Goal: Information Seeking & Learning: Learn about a topic

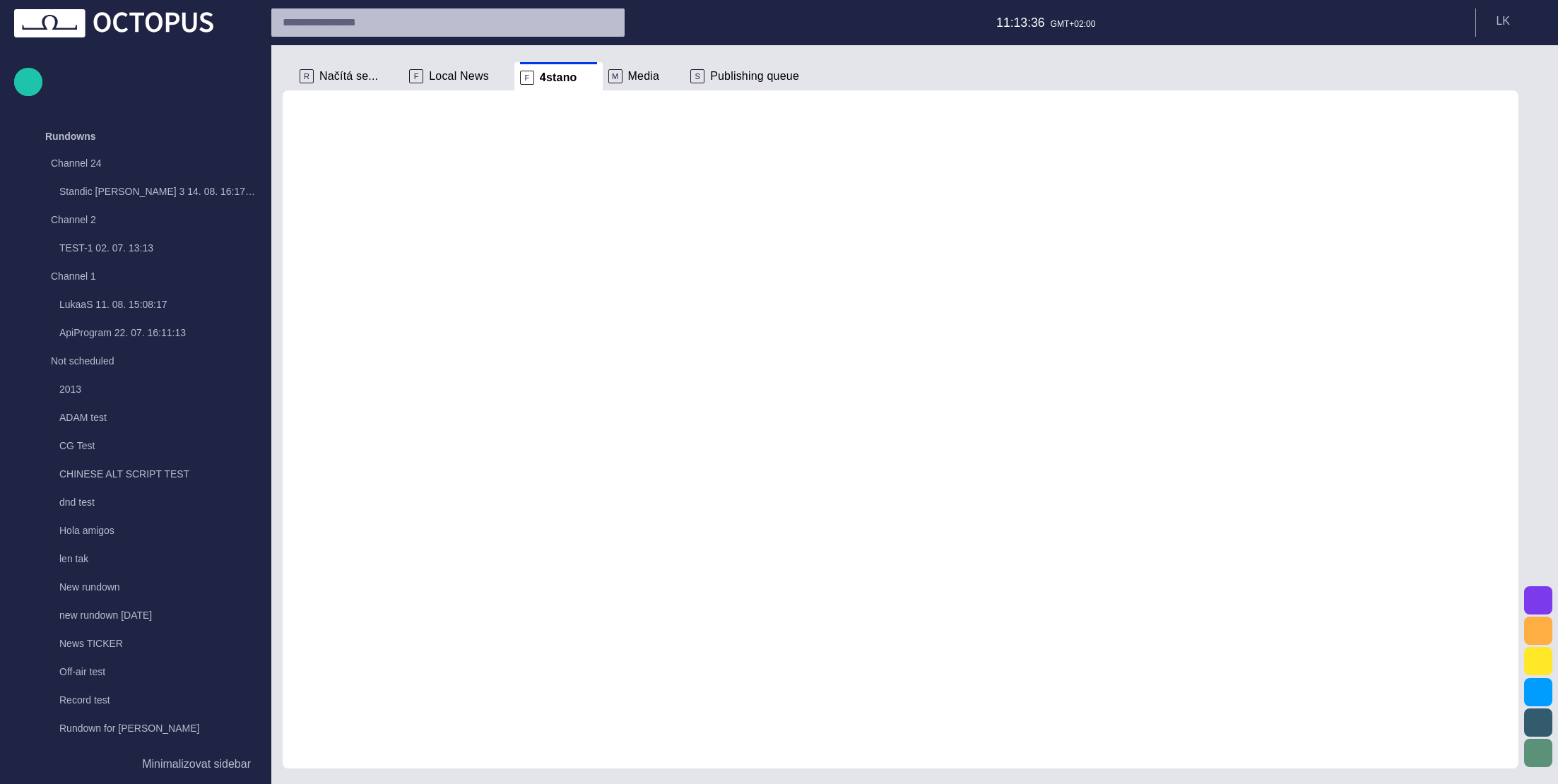
scroll to position [1186, 0]
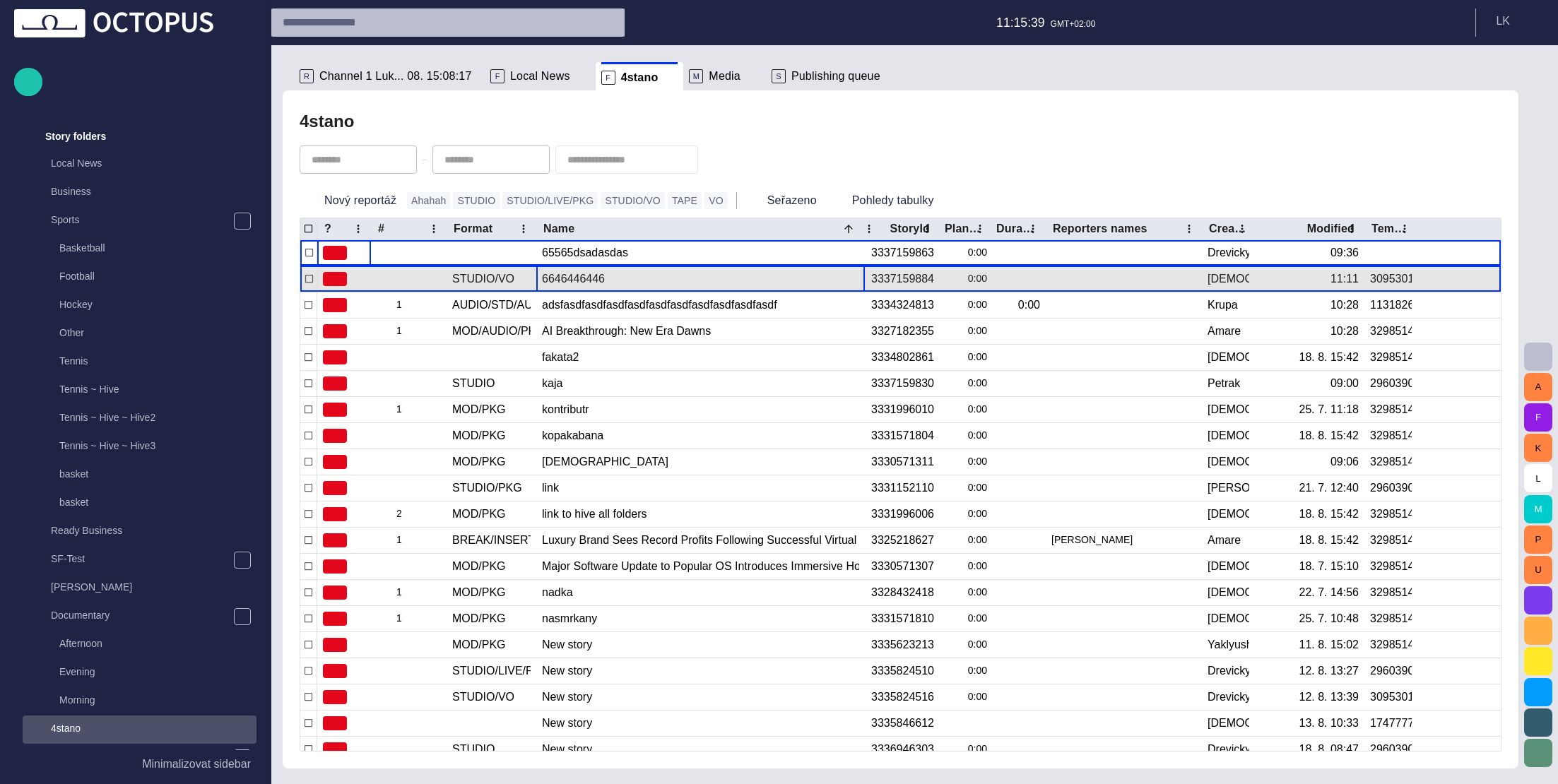
click at [659, 281] on div "6646446446" at bounding box center [700, 279] width 318 height 25
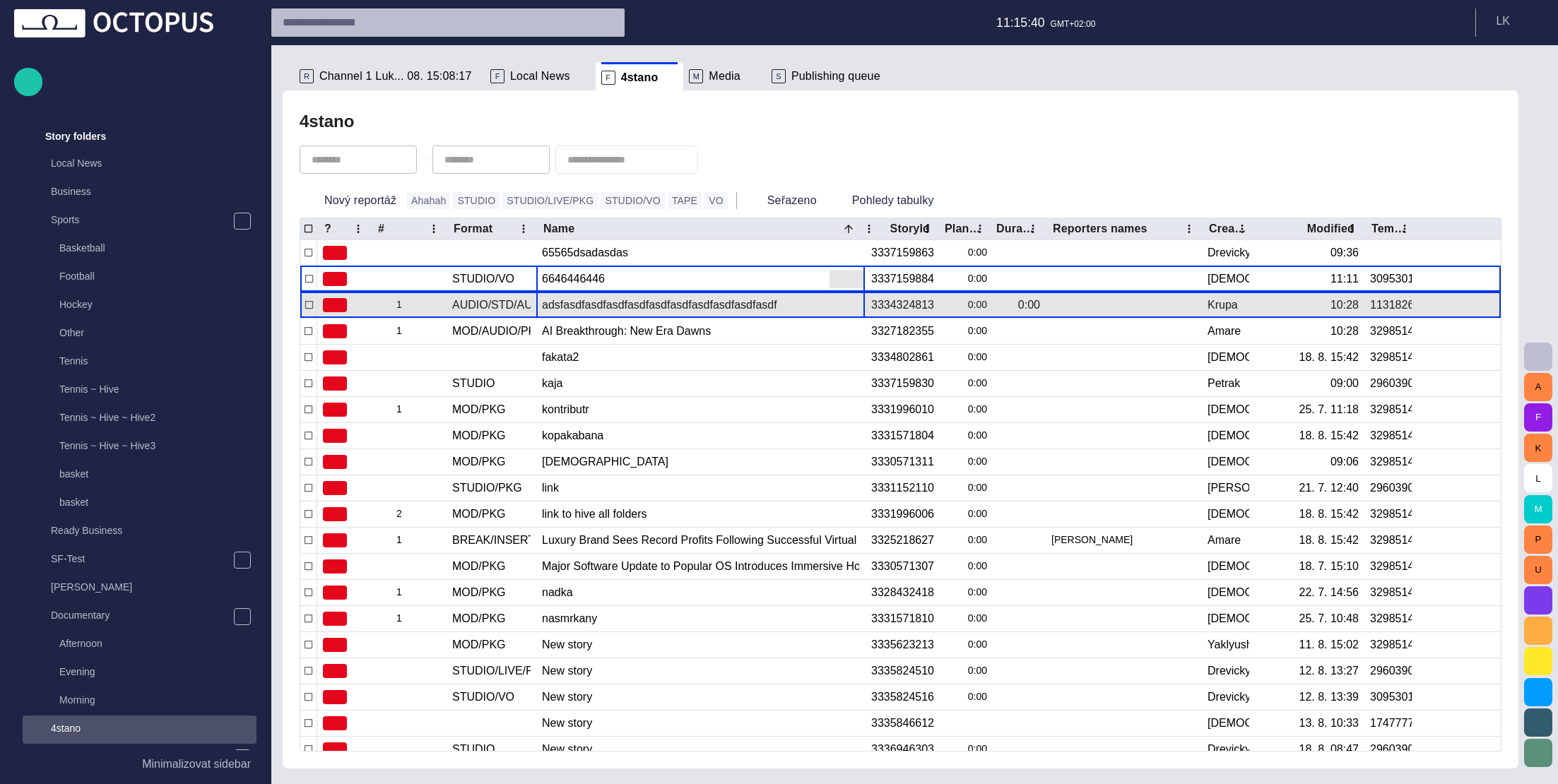
click at [664, 308] on div "adsfasdfasdfasdfasdfasdfasdfasdfasdfasdfasdf" at bounding box center [700, 305] width 318 height 25
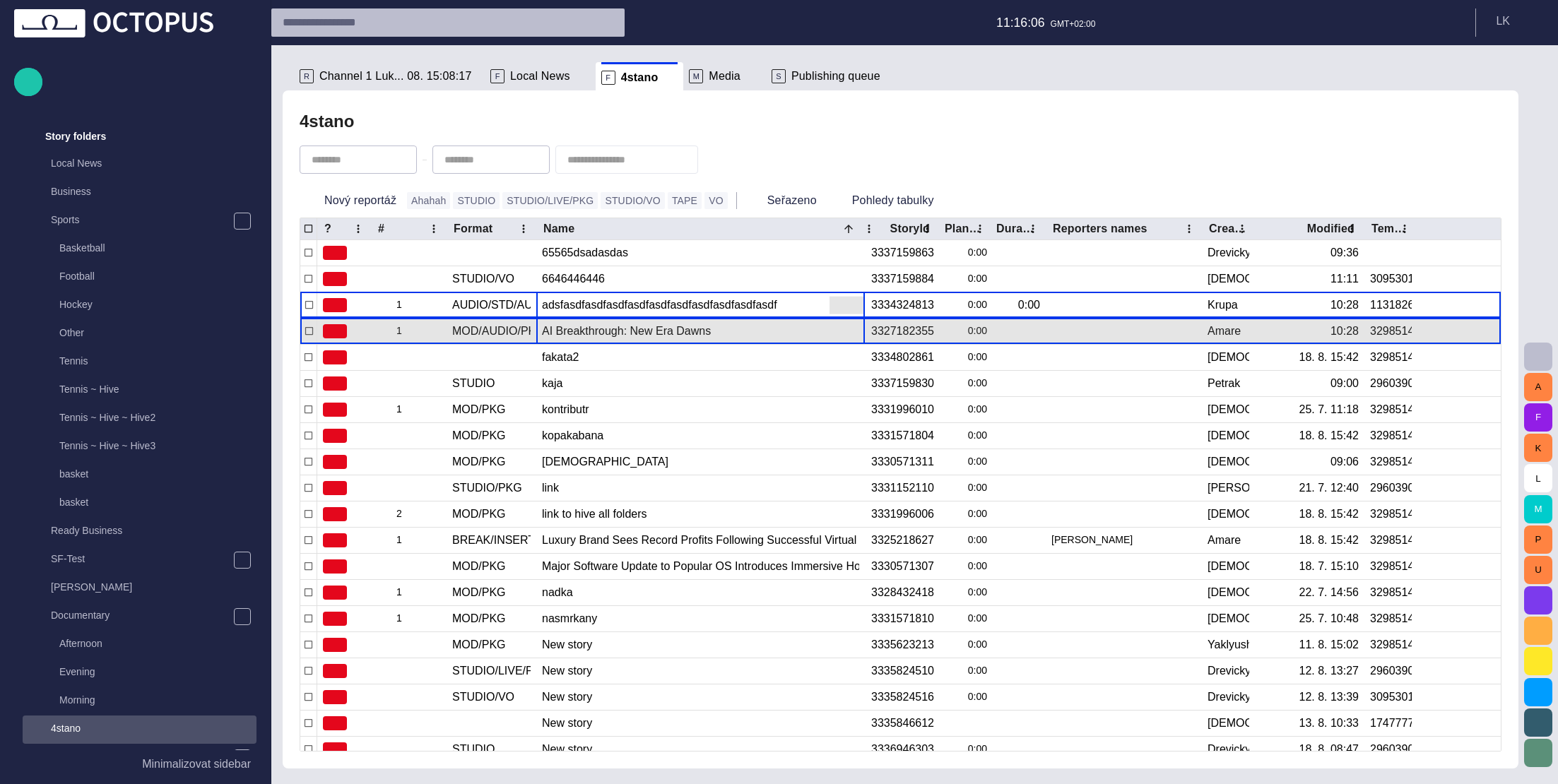
click at [745, 335] on div "AI Breakthrough: New Era Dawns" at bounding box center [700, 331] width 318 height 25
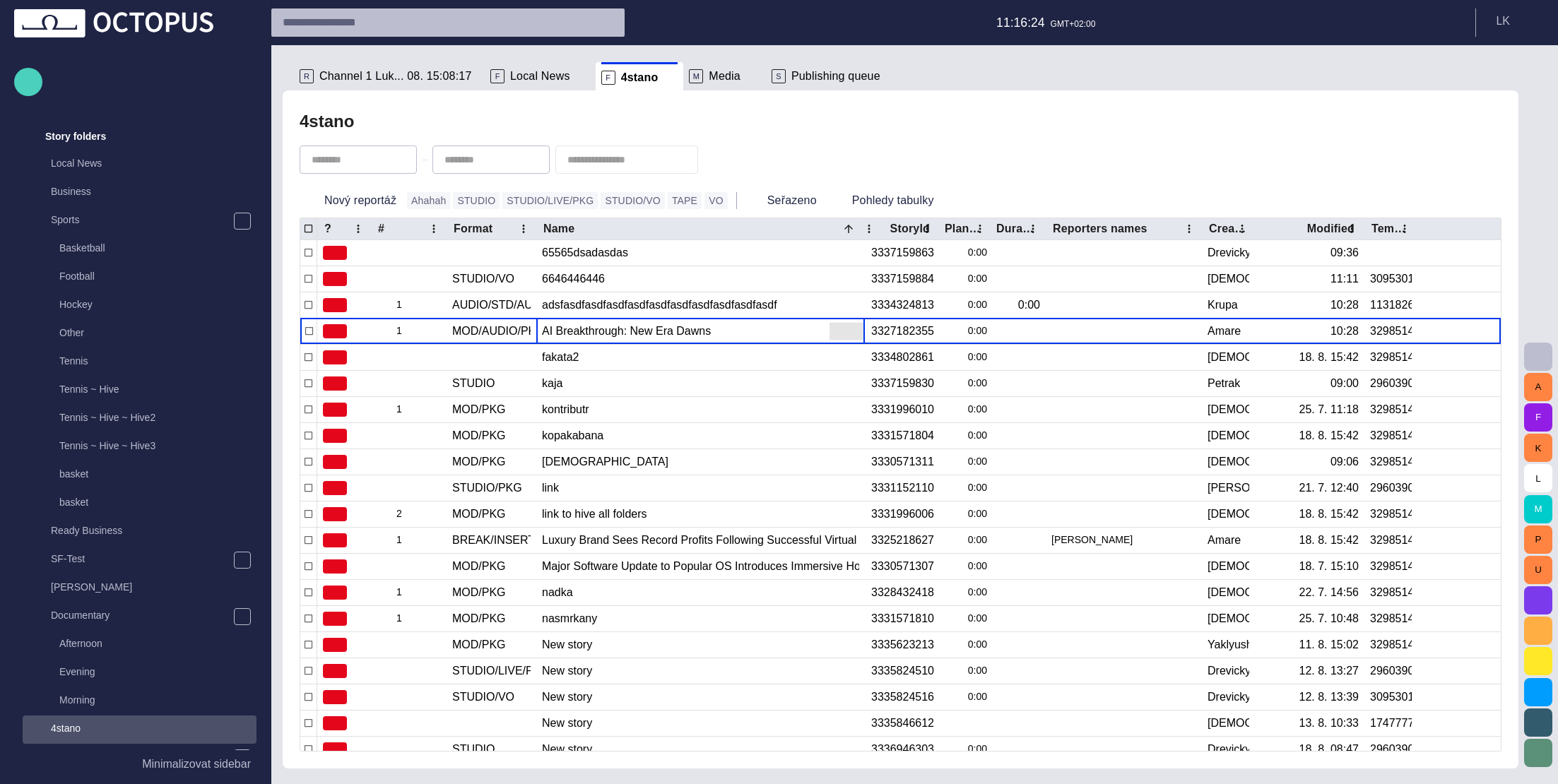
click at [31, 89] on span "button" at bounding box center [28, 81] width 17 height 19
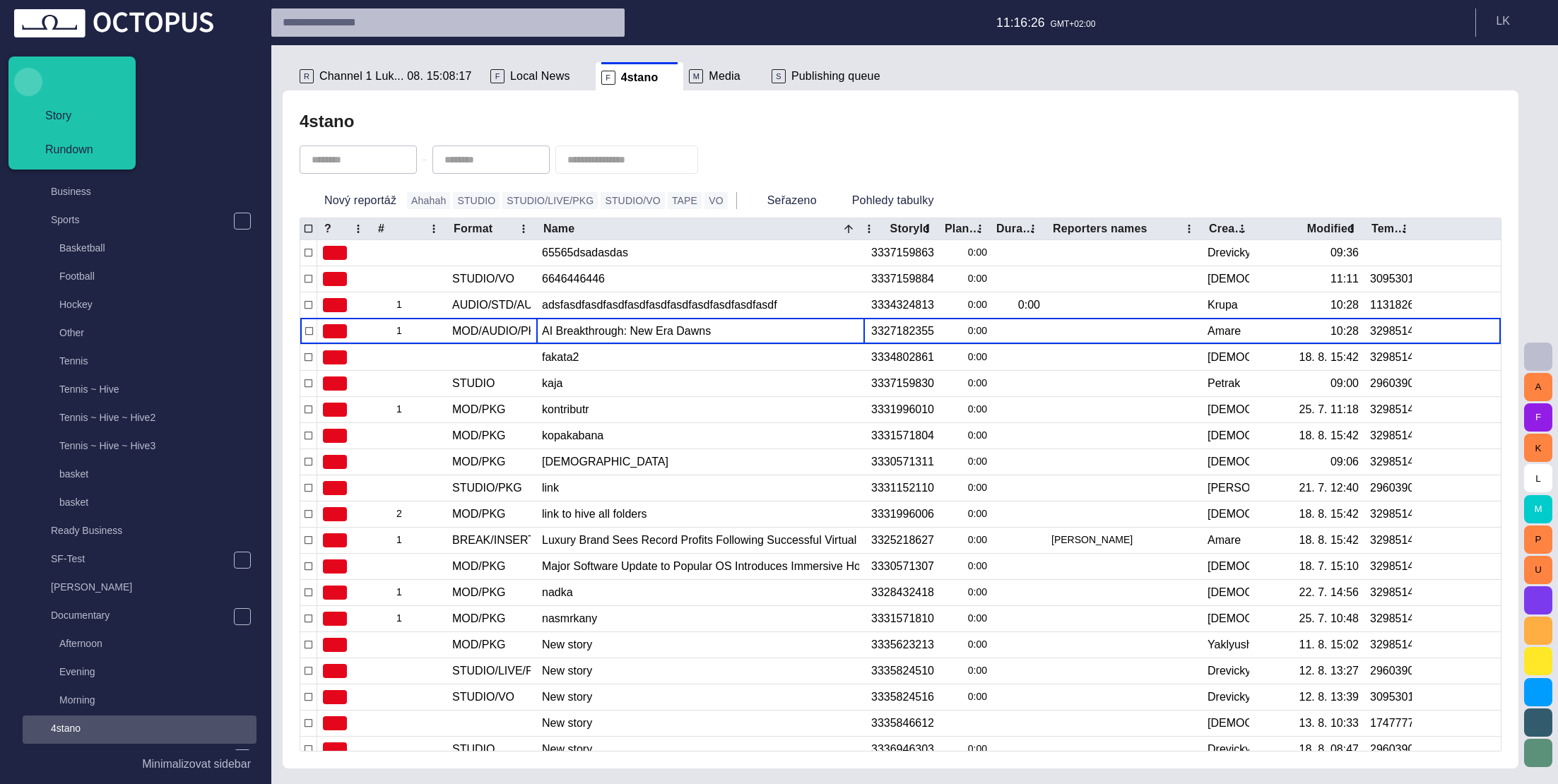
click at [29, 84] on span "button" at bounding box center [28, 81] width 25 height 25
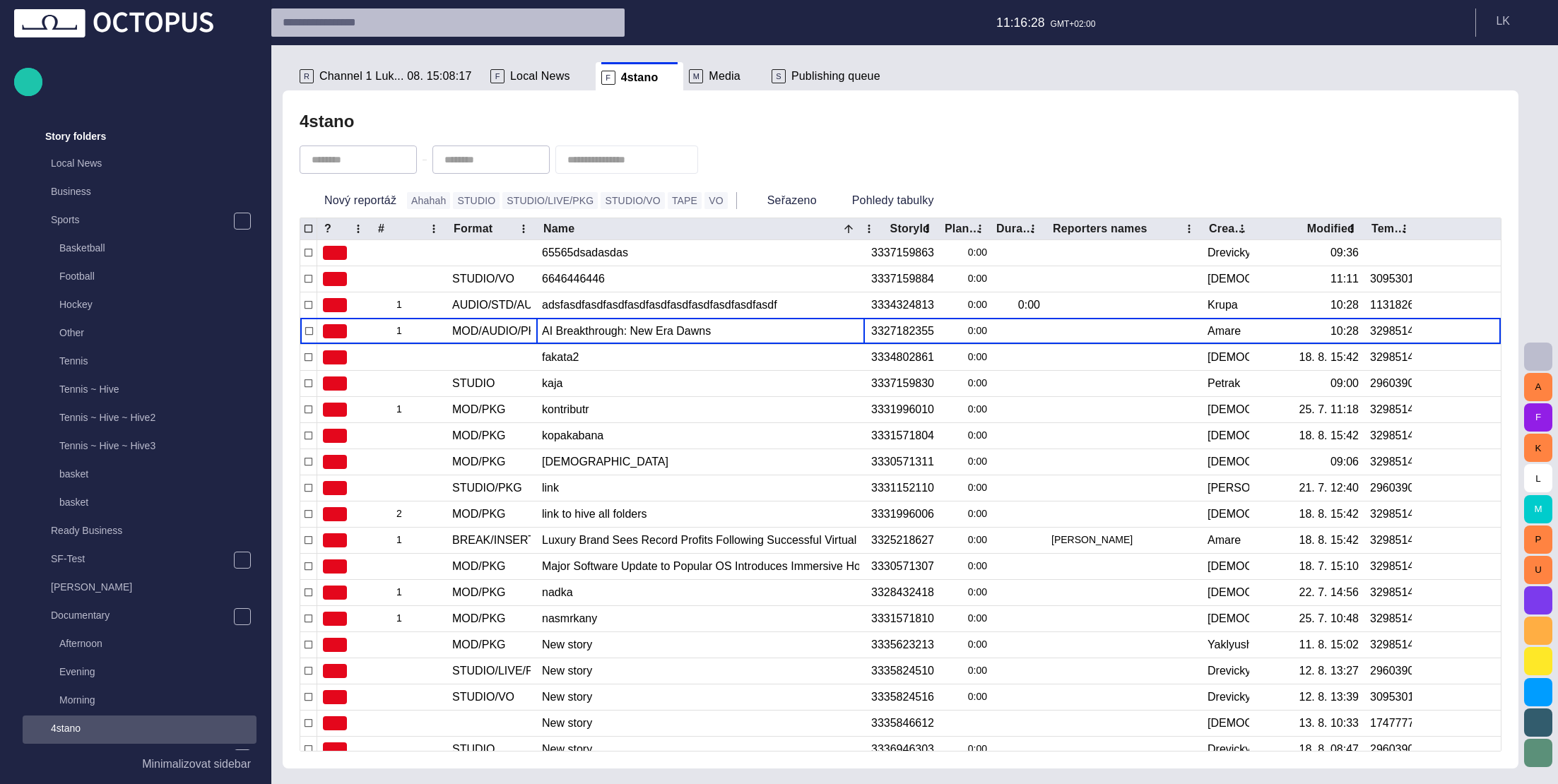
click at [207, 87] on div "Story Rundown Rundowns Channel 24 Standic [PERSON_NAME] 3 14. 08. 16:17:17 Chan…" at bounding box center [135, 377] width 242 height 745
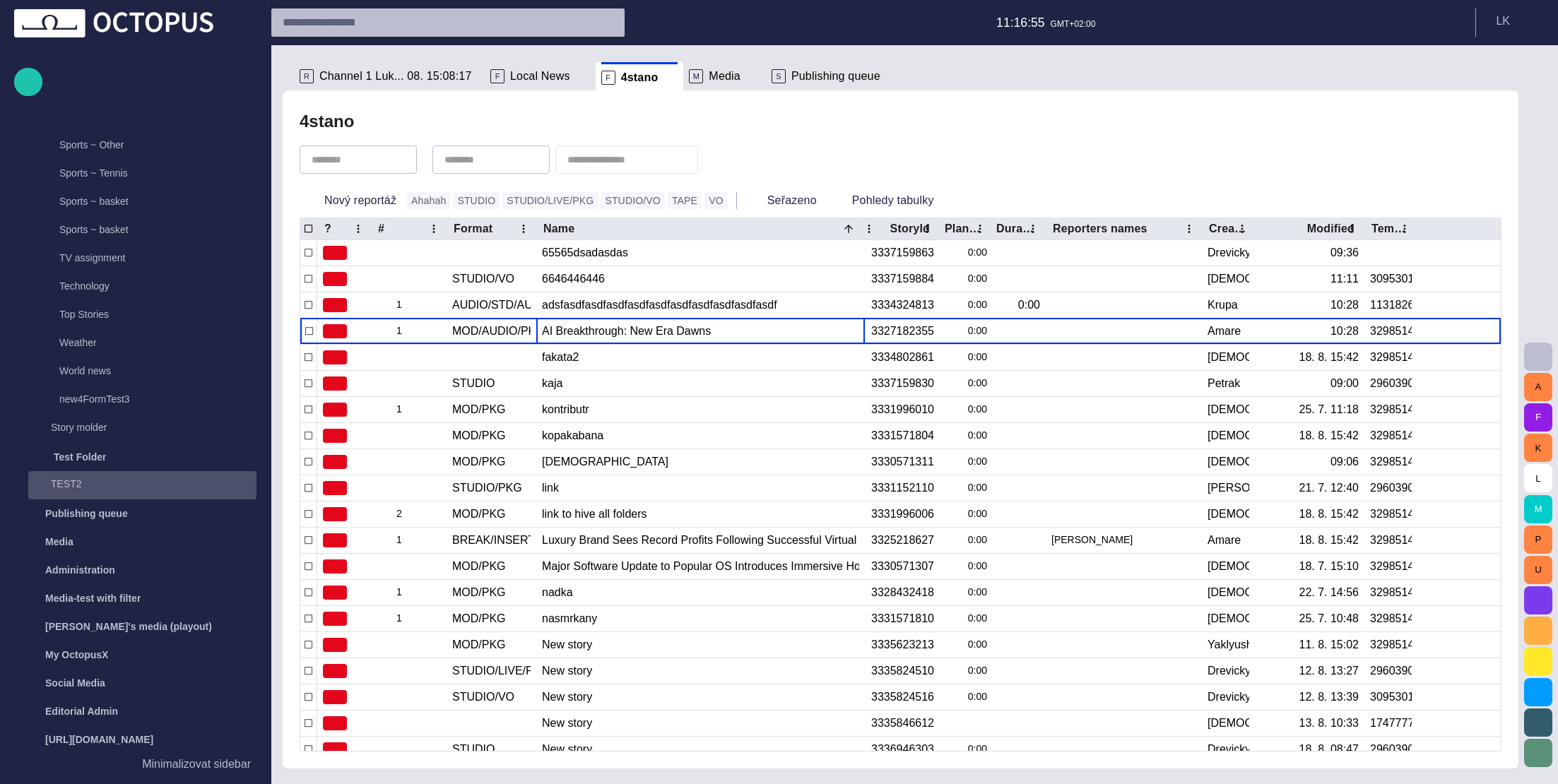
scroll to position [2483, 0]
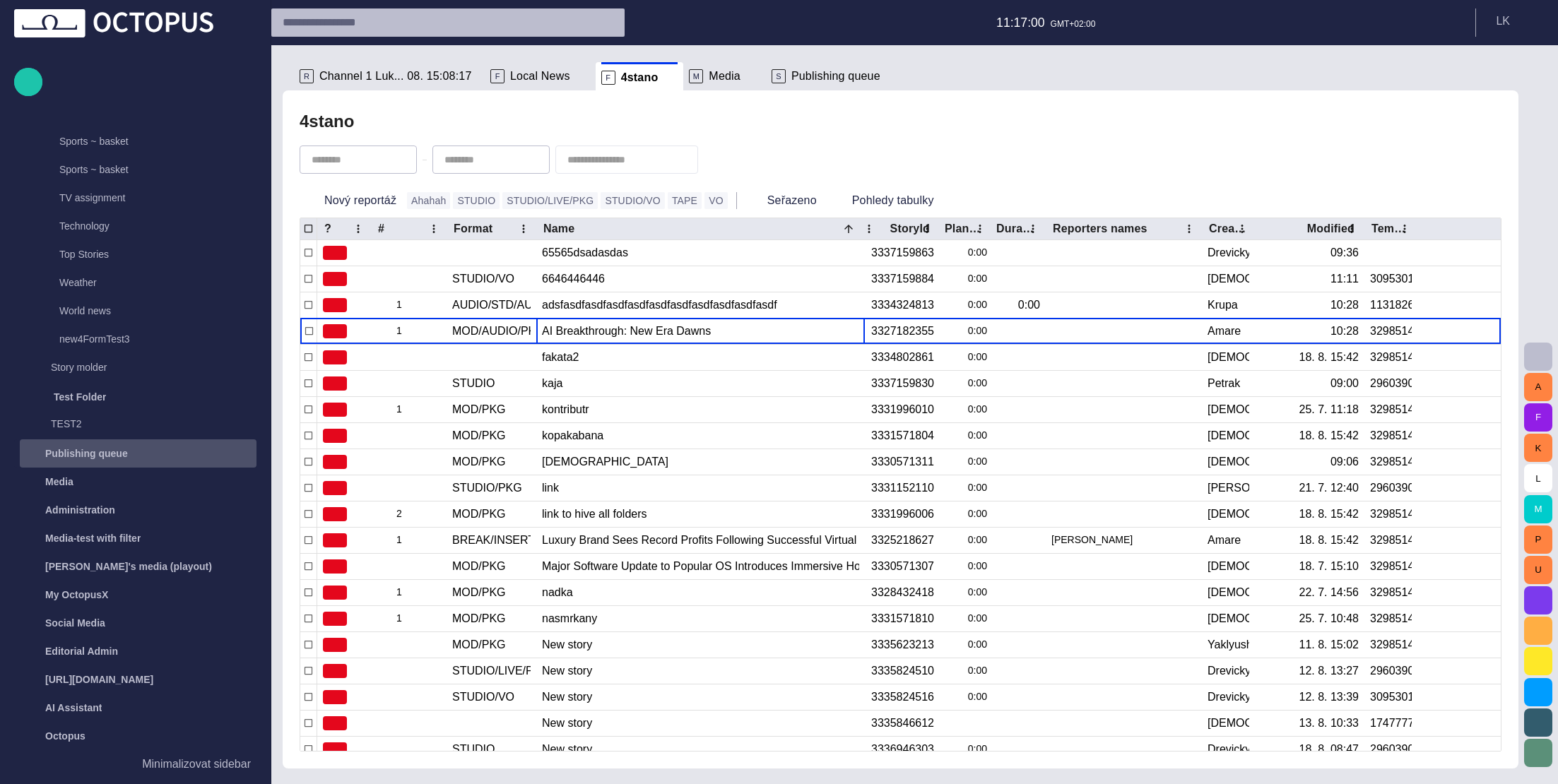
click at [190, 451] on div "Publishing queue" at bounding box center [139, 452] width 233 height 22
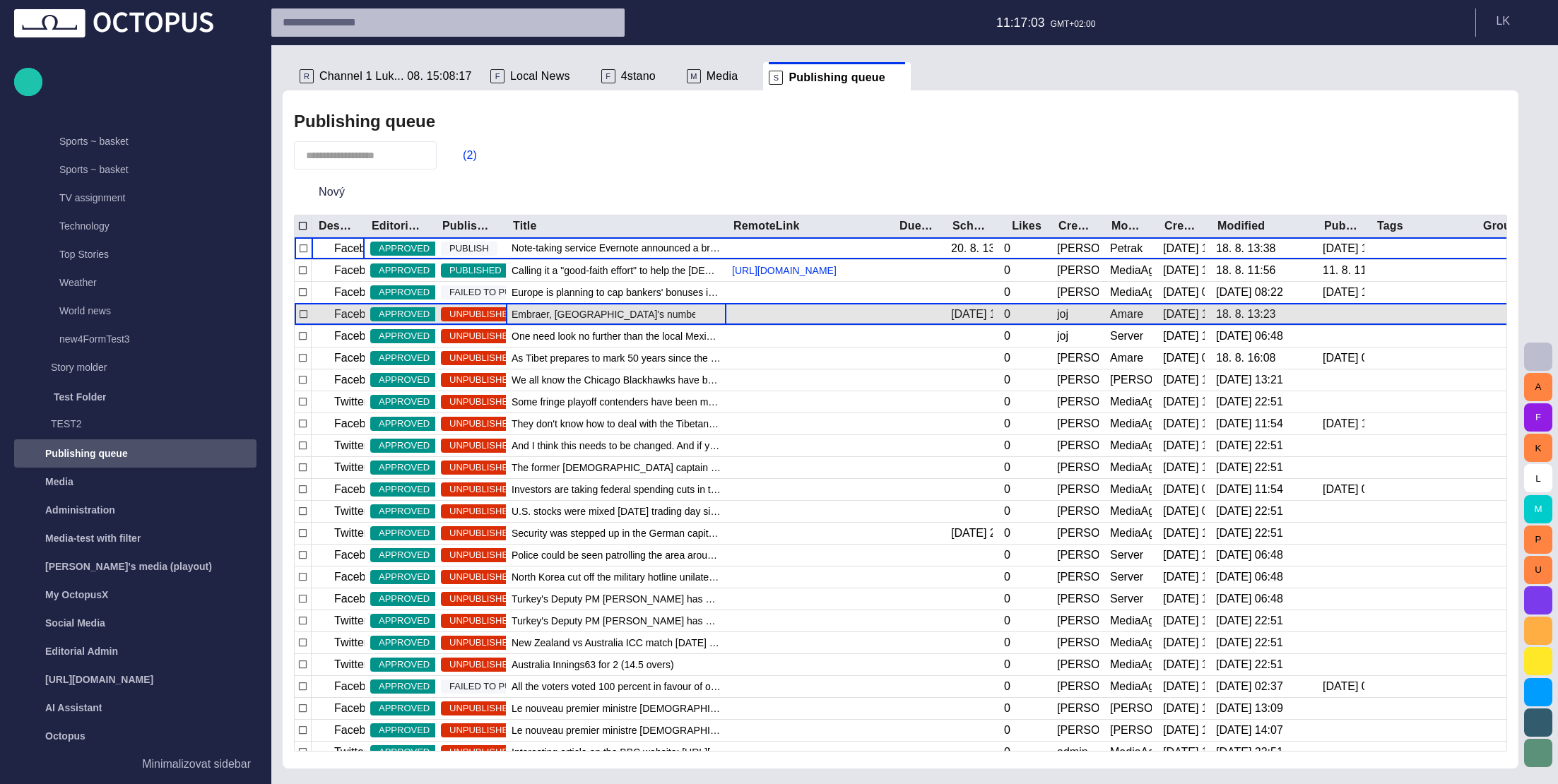
click at [575, 316] on span "Embraer, [GEOGRAPHIC_DATA]'s number one exporter of manufactured goods," at bounding box center [616, 315] width 209 height 14
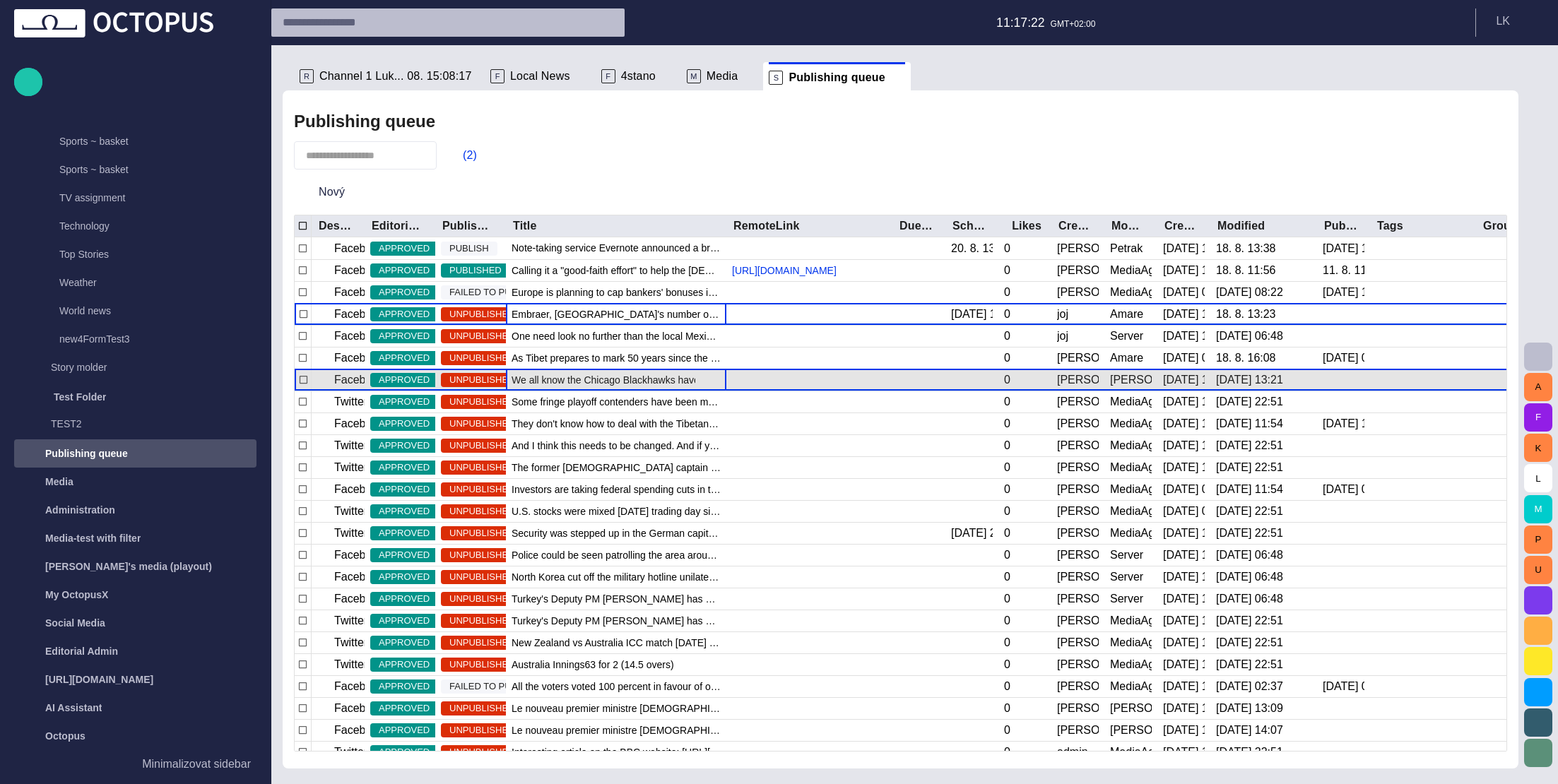
click at [647, 380] on span "We all know the Chicago Blackhawks have been soaring this season in the NHL, bu…" at bounding box center [616, 380] width 209 height 14
